Goal: Task Accomplishment & Management: Complete application form

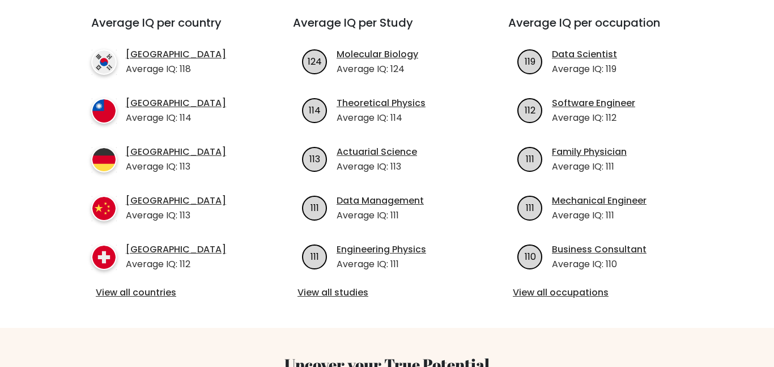
scroll to position [425, 0]
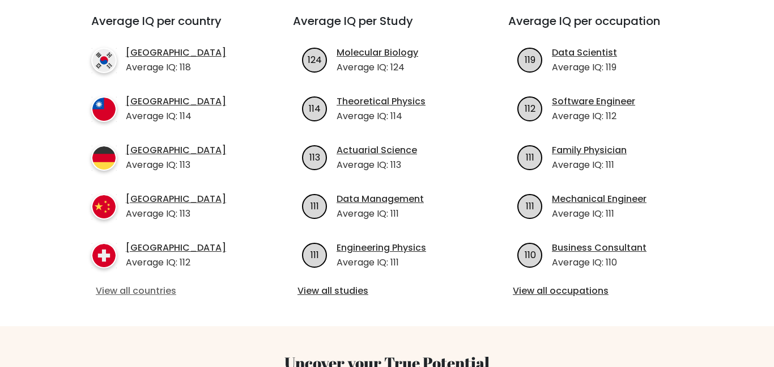
click at [130, 284] on link "View all countries" at bounding box center [172, 291] width 152 height 14
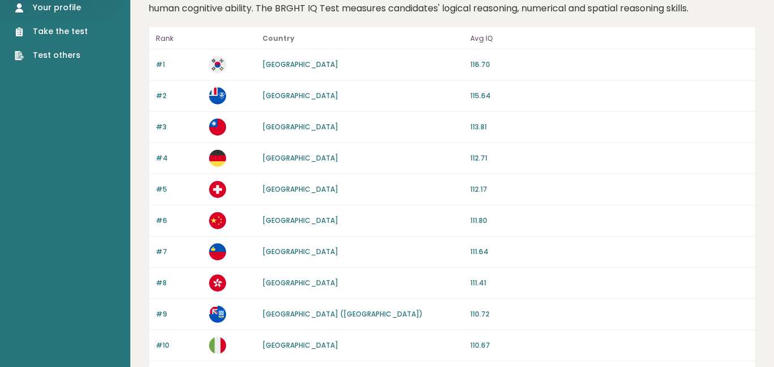
scroll to position [99, 0]
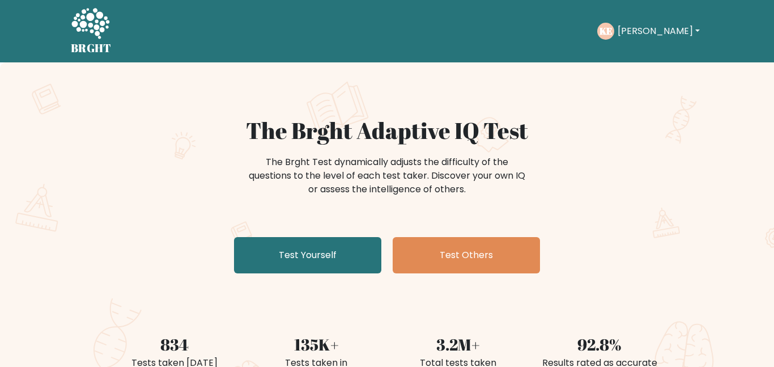
scroll to position [425, 0]
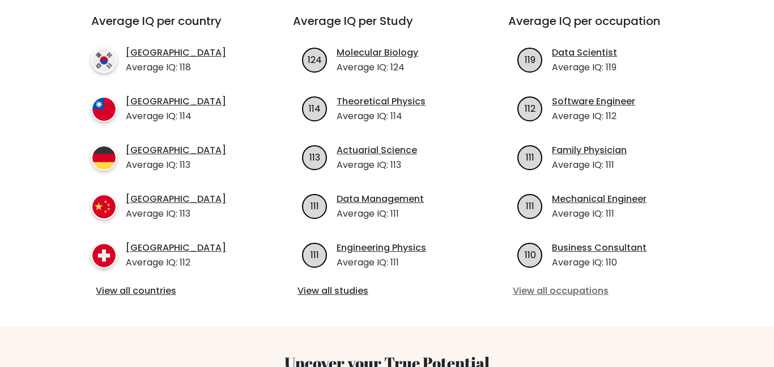
click at [534, 284] on link "View all occupations" at bounding box center [602, 291] width 179 height 14
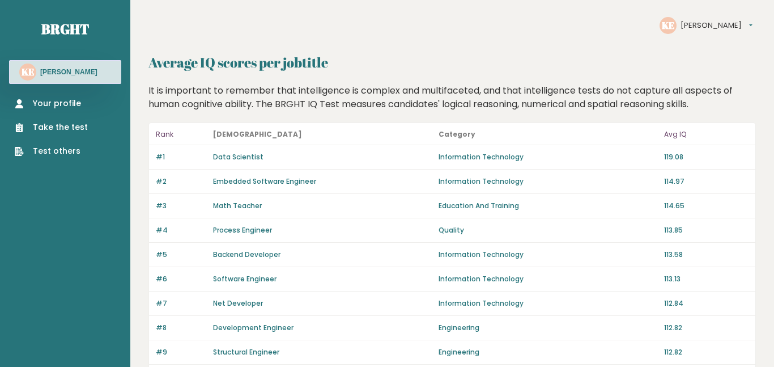
click at [71, 123] on link "Take the test" at bounding box center [51, 127] width 73 height 12
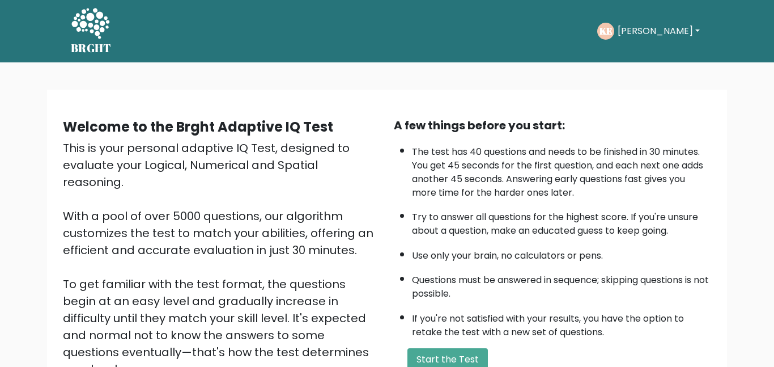
scroll to position [24, 0]
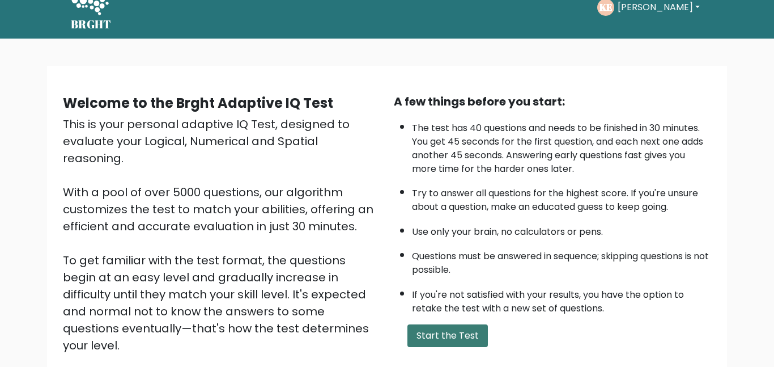
click at [453, 339] on button "Start the Test" at bounding box center [447, 335] width 80 height 23
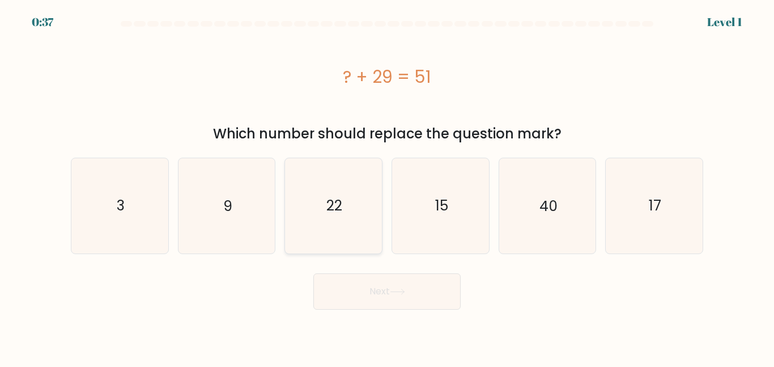
click at [320, 231] on icon "22" at bounding box center [333, 205] width 95 height 95
click at [387, 186] on input "c. 22" at bounding box center [387, 185] width 1 height 3
radio input "true"
click at [384, 282] on button "Next" at bounding box center [386, 291] width 147 height 36
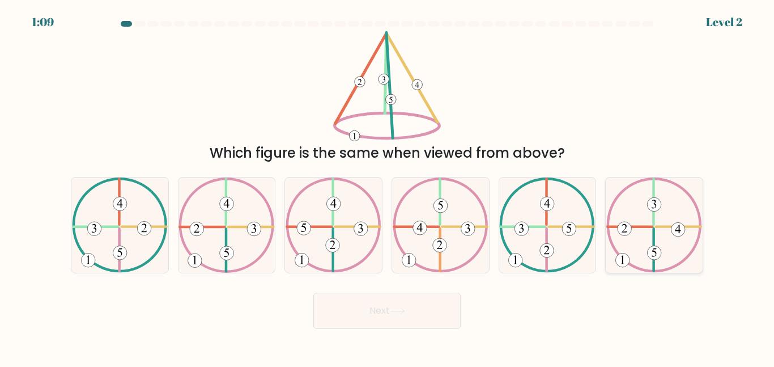
click at [648, 229] on icon at bounding box center [654, 224] width 96 height 95
click at [388, 186] on input "f." at bounding box center [387, 185] width 1 height 3
radio input "true"
click at [418, 322] on button "Next" at bounding box center [386, 310] width 147 height 36
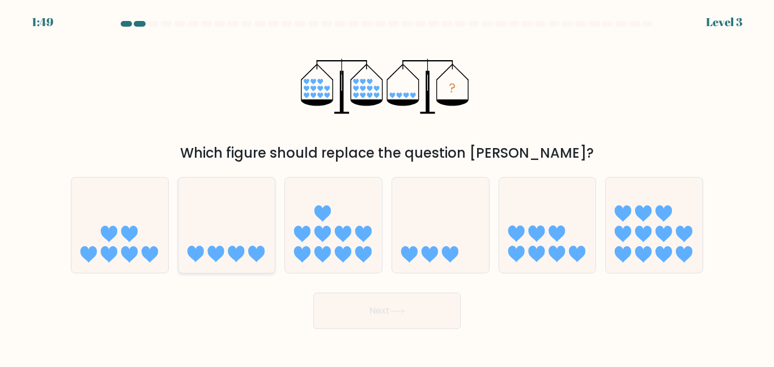
click at [231, 234] on icon at bounding box center [226, 225] width 97 height 80
click at [387, 186] on input "b." at bounding box center [387, 185] width 1 height 3
radio input "true"
click at [384, 303] on button "Next" at bounding box center [386, 310] width 147 height 36
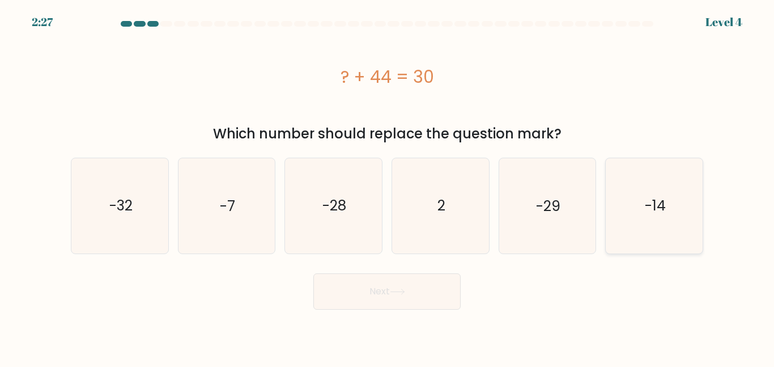
click at [682, 197] on icon "-14" at bounding box center [654, 205] width 95 height 95
click at [388, 186] on input "f. -14" at bounding box center [387, 185] width 1 height 3
radio input "true"
click at [397, 287] on button "Next" at bounding box center [386, 291] width 147 height 36
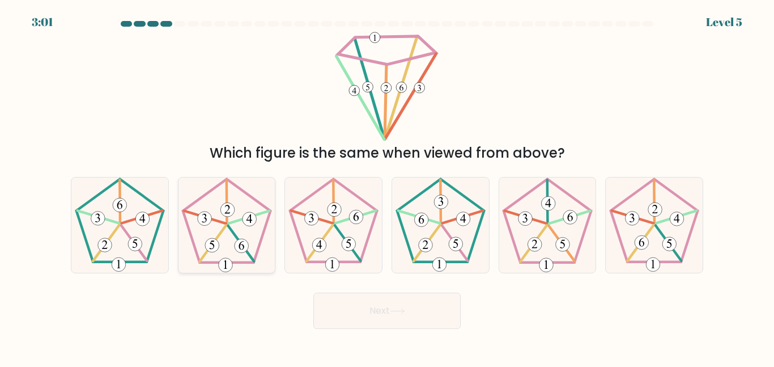
click at [228, 225] on 450 at bounding box center [240, 242] width 25 height 35
click at [387, 186] on input "b." at bounding box center [387, 185] width 1 height 3
radio input "true"
click at [357, 308] on button "Next" at bounding box center [386, 310] width 147 height 36
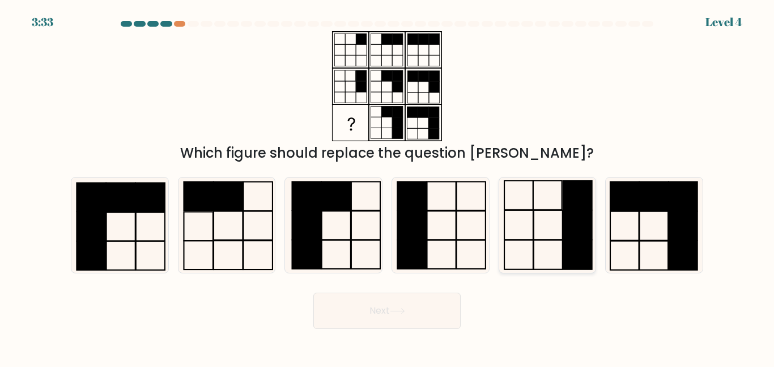
click at [550, 227] on icon at bounding box center [547, 224] width 95 height 95
click at [388, 186] on input "e." at bounding box center [387, 185] width 1 height 3
radio input "true"
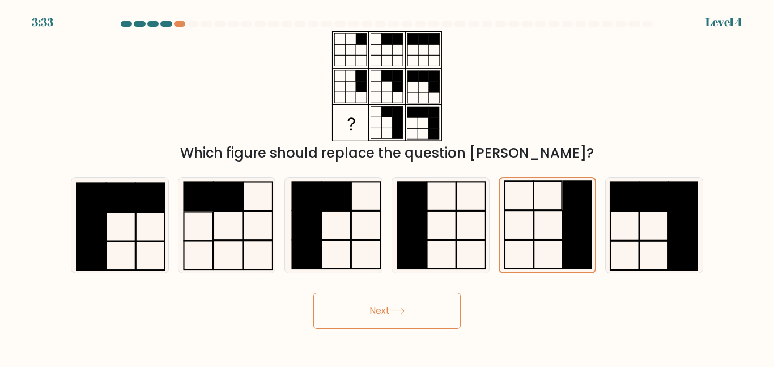
click at [380, 300] on button "Next" at bounding box center [386, 310] width 147 height 36
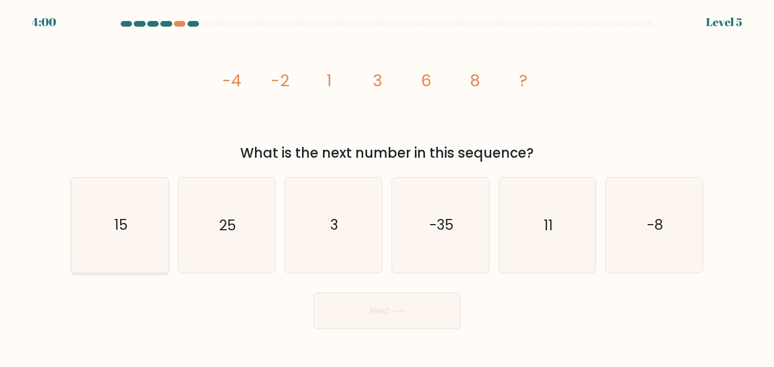
click at [139, 249] on icon "15" at bounding box center [120, 224] width 95 height 95
click at [387, 186] on input "a. 15" at bounding box center [387, 185] width 1 height 3
radio input "true"
click at [543, 261] on icon "11" at bounding box center [547, 224] width 95 height 95
click at [388, 186] on input "e. 11" at bounding box center [387, 185] width 1 height 3
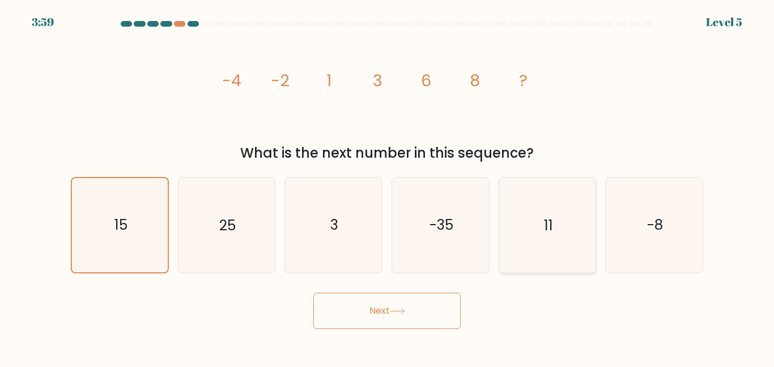
radio input "true"
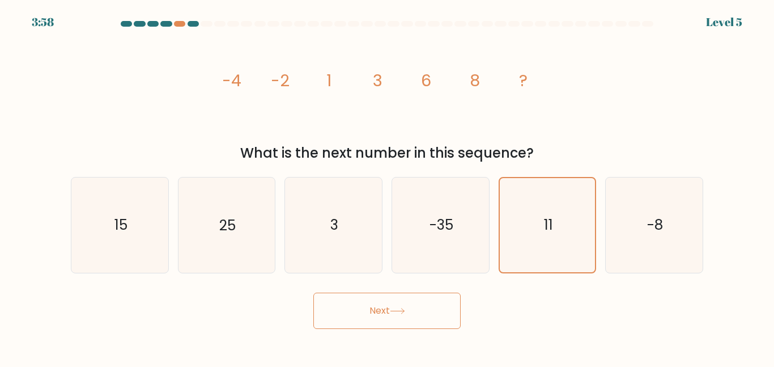
click at [368, 318] on button "Next" at bounding box center [386, 310] width 147 height 36
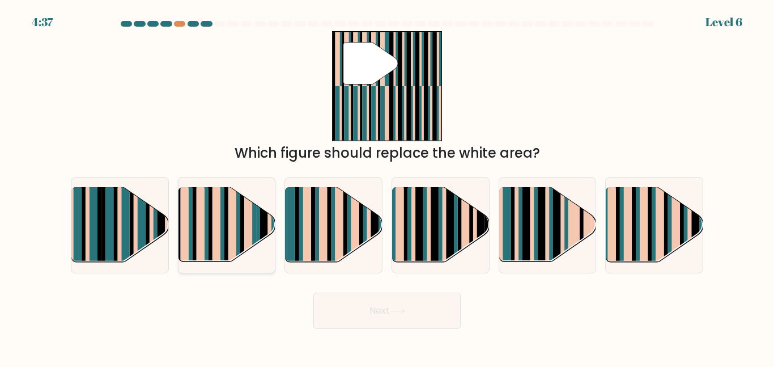
click at [217, 256] on rect at bounding box center [216, 217] width 8 height 96
click at [387, 186] on input "b." at bounding box center [387, 185] width 1 height 3
radio input "true"
click at [317, 308] on button "Next" at bounding box center [386, 310] width 147 height 36
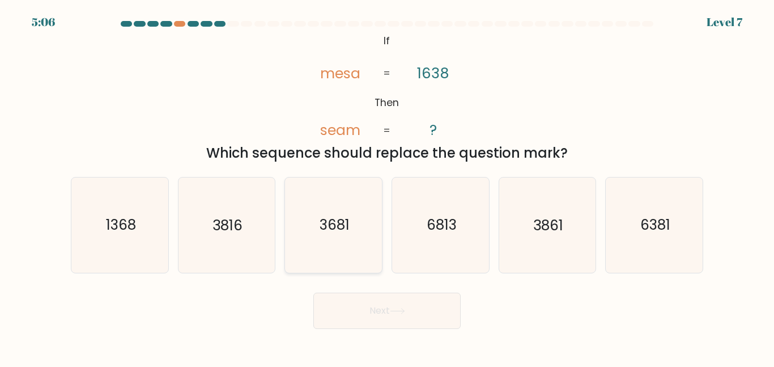
click at [318, 249] on icon "3681" at bounding box center [333, 224] width 95 height 95
click at [387, 186] on input "c. 3681" at bounding box center [387, 185] width 1 height 3
radio input "true"
click at [390, 310] on button "Next" at bounding box center [386, 310] width 147 height 36
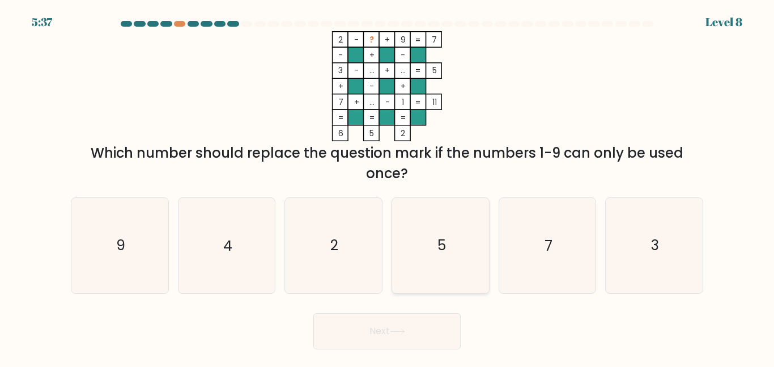
click at [452, 251] on icon "5" at bounding box center [440, 245] width 95 height 95
click at [388, 186] on input "d. 5" at bounding box center [387, 185] width 1 height 3
radio input "true"
click at [369, 323] on button "Next" at bounding box center [386, 331] width 147 height 36
